Goal: Book appointment/travel/reservation

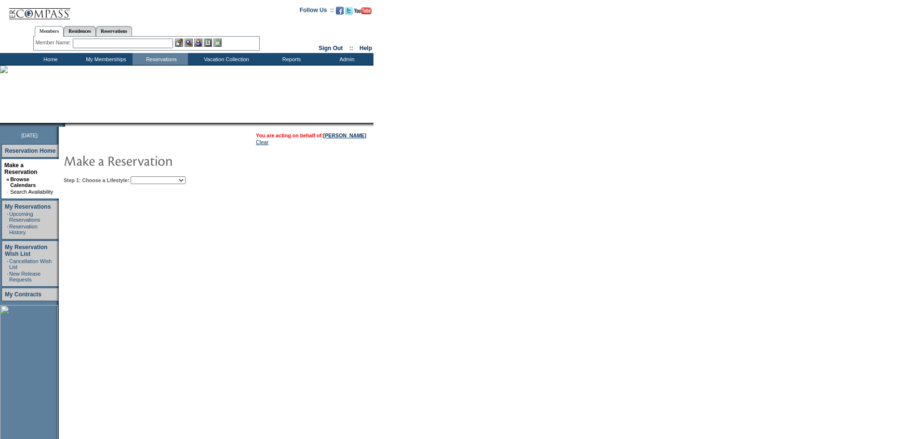
click at [185, 184] on select "Beach Leisure Metropolitan Mountain OIAL for Adventure OIAL for Couples OIAL fo…" at bounding box center [158, 180] width 55 height 8
click at [147, 177] on select "Beach Leisure Metropolitan Mountain OIAL for Adventure OIAL for Couples OIAL fo…" at bounding box center [158, 180] width 55 height 8
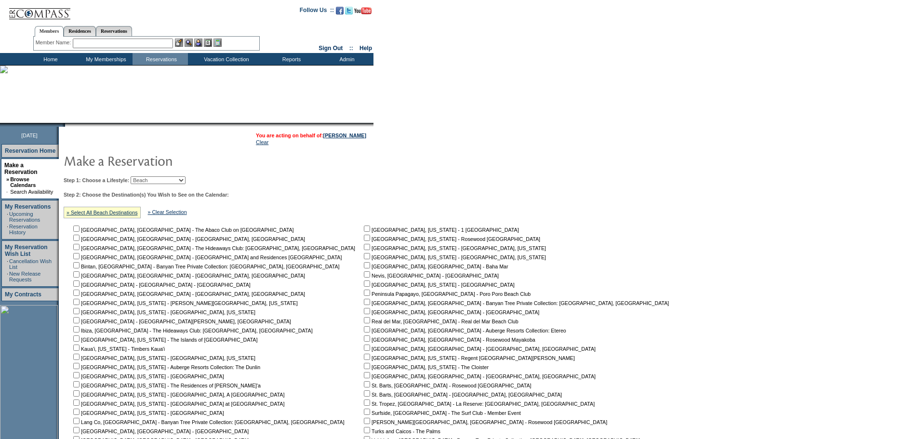
click at [185, 182] on select "Beach Leisure Metropolitan Mountain OIAL for Adventure OIAL for Couples OIAL fo…" at bounding box center [158, 180] width 55 height 8
click at [750, 242] on form "Follow Us ::" at bounding box center [459, 282] width 918 height 564
click at [185, 184] on select "Beach Leisure Metropolitan Mountain OIAL for Adventure OIAL for Couples OIAL fo…" at bounding box center [158, 180] width 55 height 8
click at [640, 223] on form "Follow Us ::" at bounding box center [459, 282] width 918 height 564
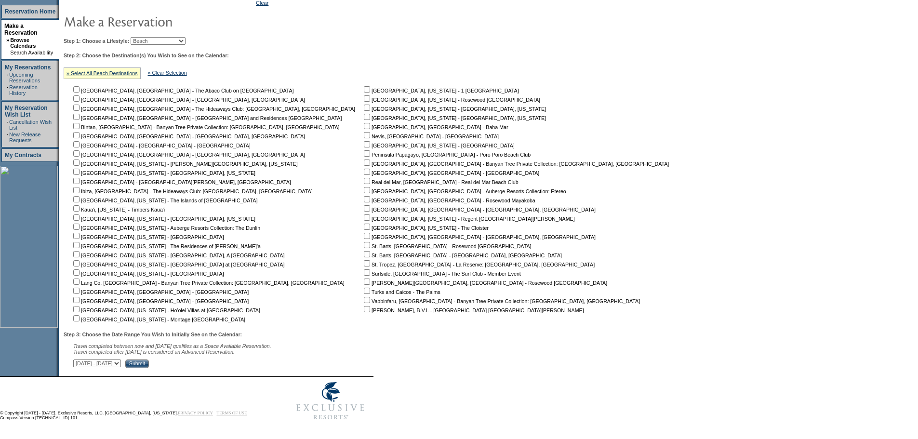
scroll to position [144, 0]
click at [175, 37] on select "Beach Leisure Metropolitan Mountain OIAL for Adventure OIAL for Couples OIAL fo…" at bounding box center [158, 41] width 55 height 8
select select "Leisure"
click at [147, 45] on select "Beach Leisure Metropolitan Mountain OIAL for Adventure OIAL for Couples OIAL fo…" at bounding box center [158, 41] width 55 height 8
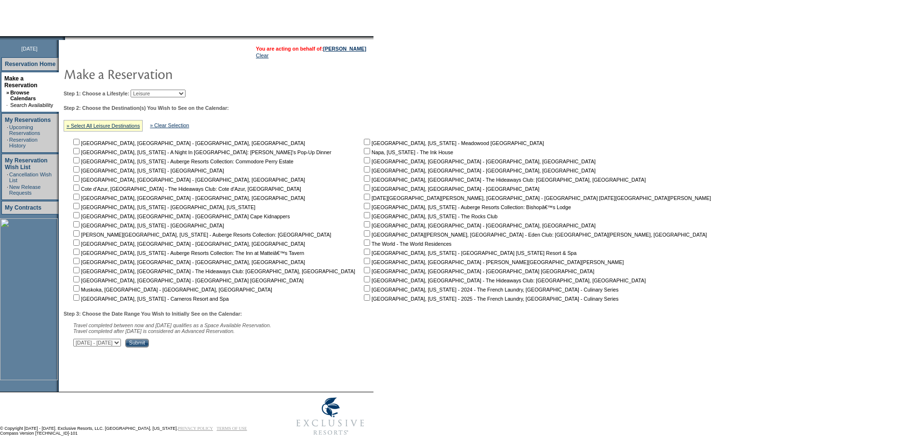
click at [364, 251] on input "checkbox" at bounding box center [367, 252] width 6 height 6
checkbox input "true"
click at [149, 347] on input "Submit" at bounding box center [137, 343] width 24 height 9
